Goal: Transaction & Acquisition: Purchase product/service

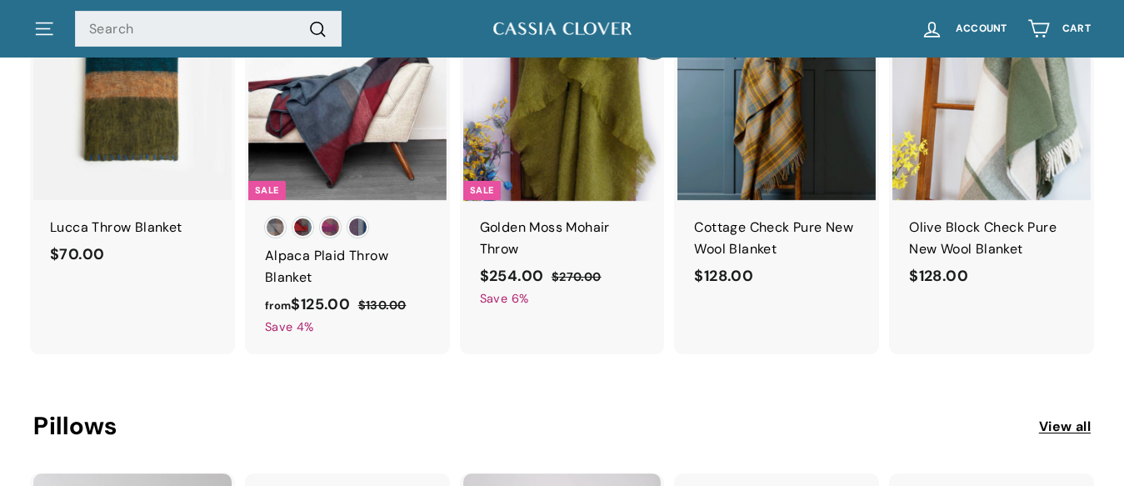
scroll to position [833, 0]
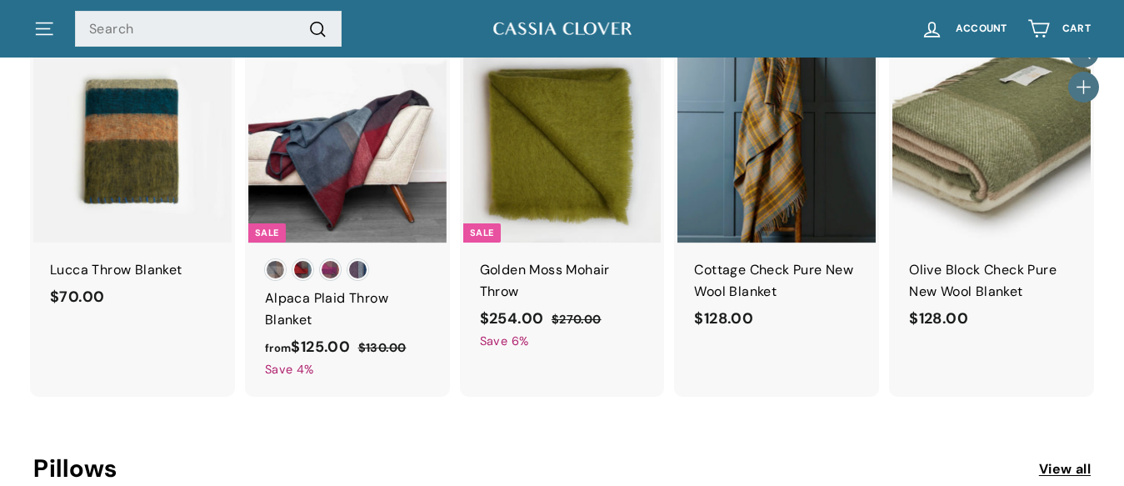
click at [955, 273] on div "Olive Block Check Pure New Wool Blanket" at bounding box center [991, 280] width 165 height 43
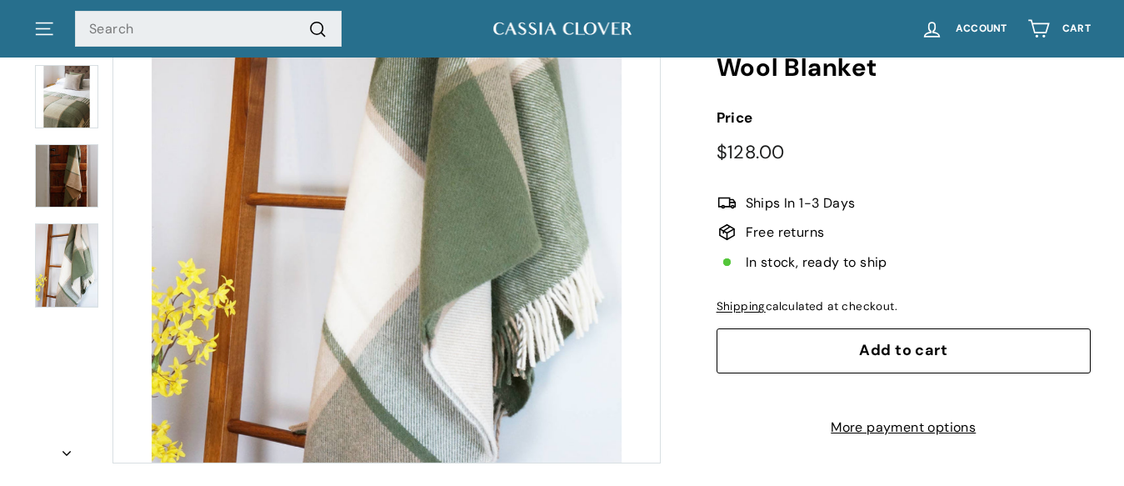
click at [856, 339] on button "Add to cart" at bounding box center [904, 350] width 374 height 45
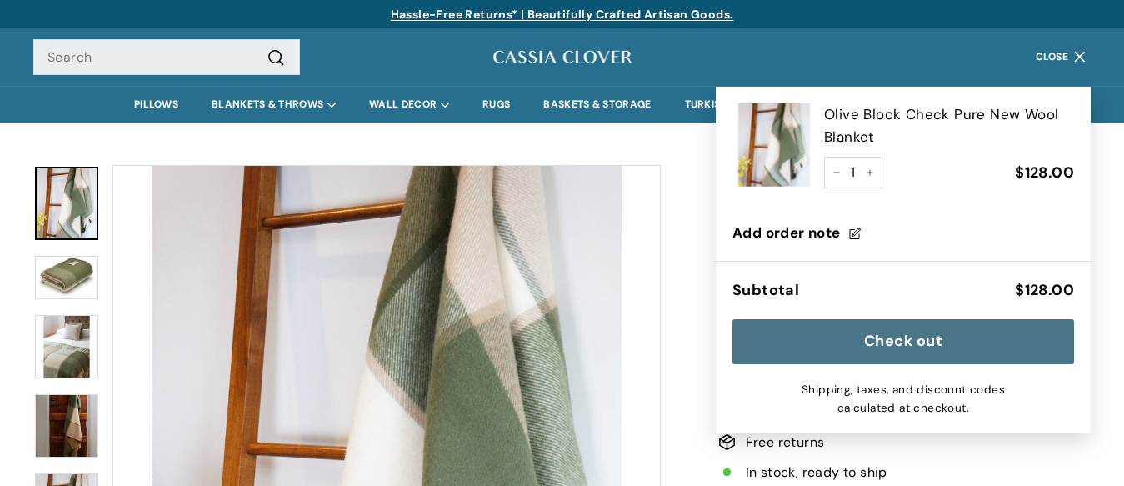
click at [679, 230] on div "Home / Blankets & Throws / Olive Block Check Pure New Wool Blanket Price Regula…" at bounding box center [885, 402] width 412 height 491
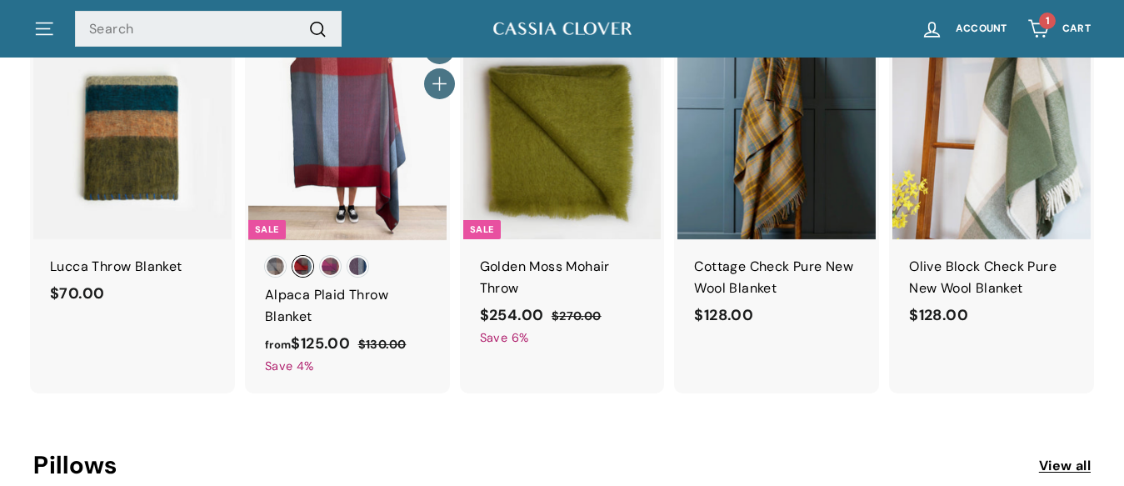
scroll to position [833, 0]
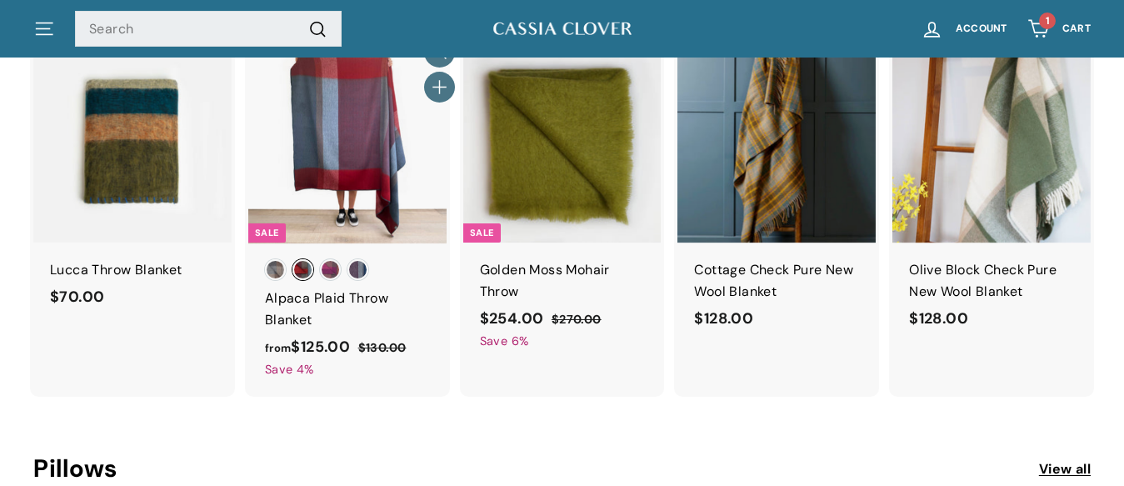
click at [367, 158] on div at bounding box center [348, 144] width 200 height 200
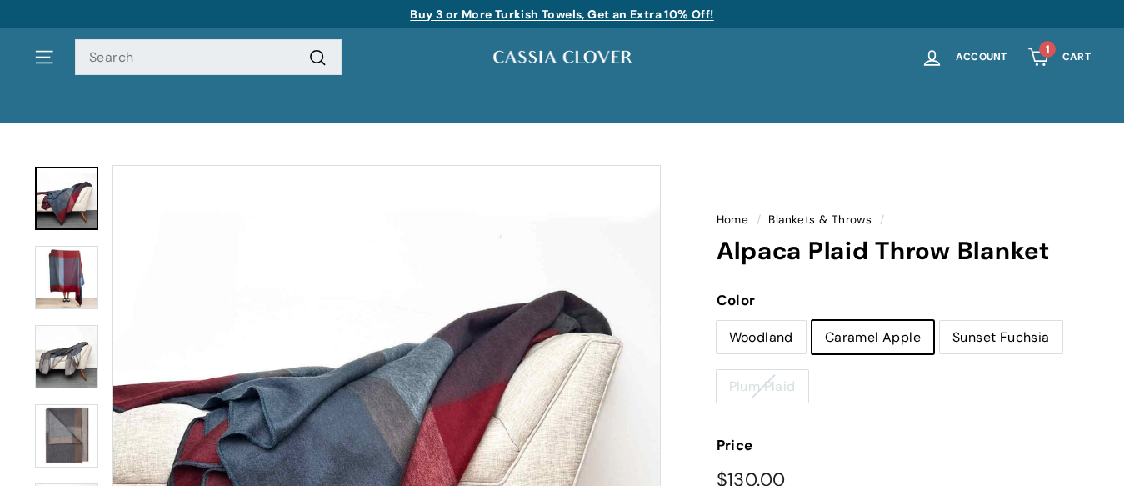
scroll to position [333, 0]
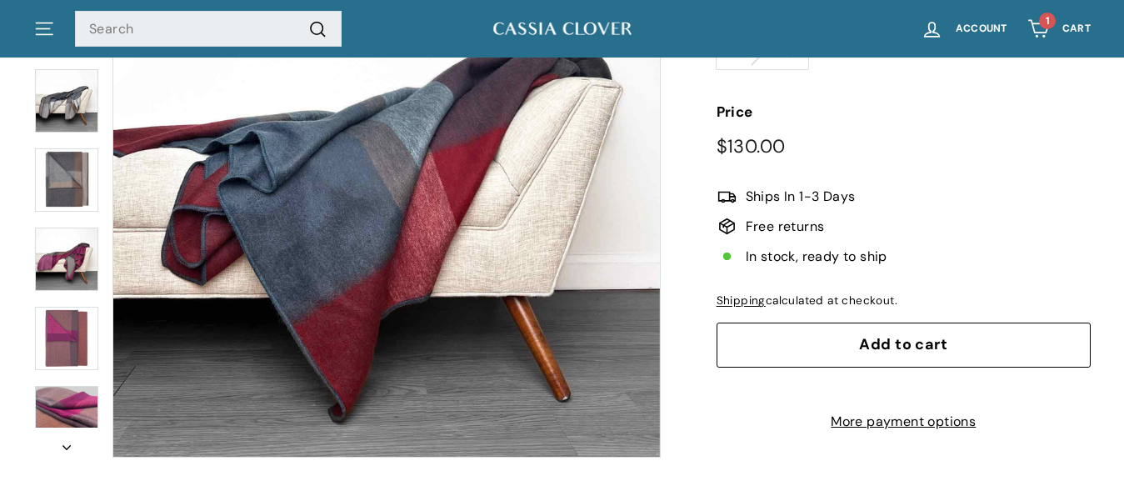
click at [868, 341] on span "Add to cart" at bounding box center [903, 344] width 88 height 20
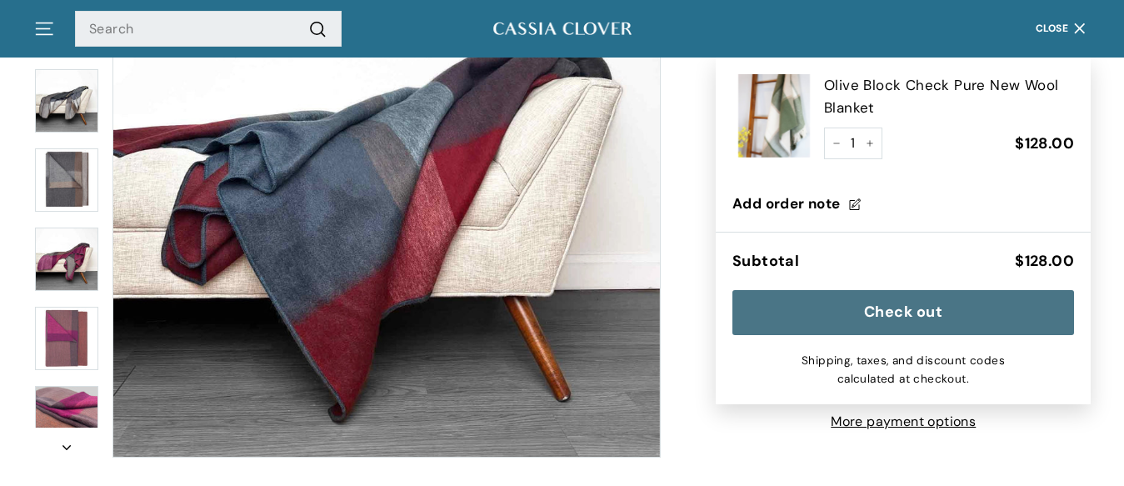
scroll to position [0, 0]
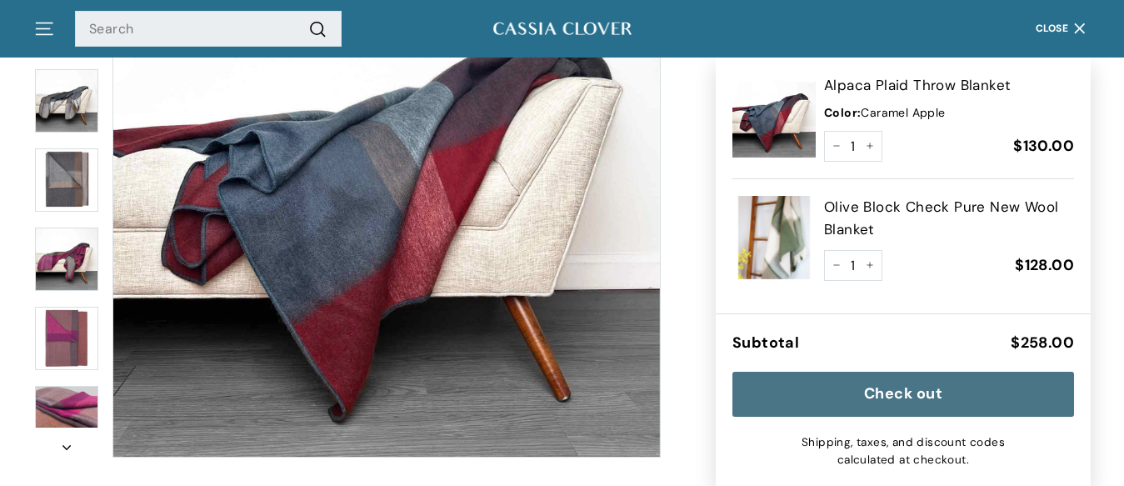
click at [893, 394] on button "Check out" at bounding box center [904, 394] width 342 height 45
